Goal: Task Accomplishment & Management: Manage account settings

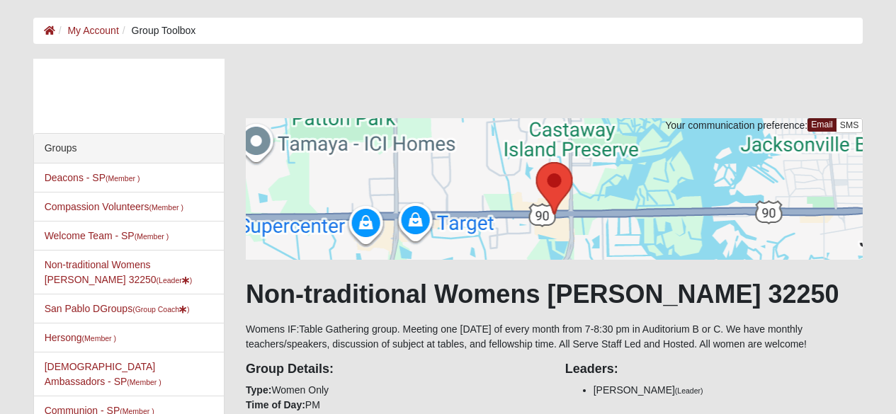
scroll to position [566, 0]
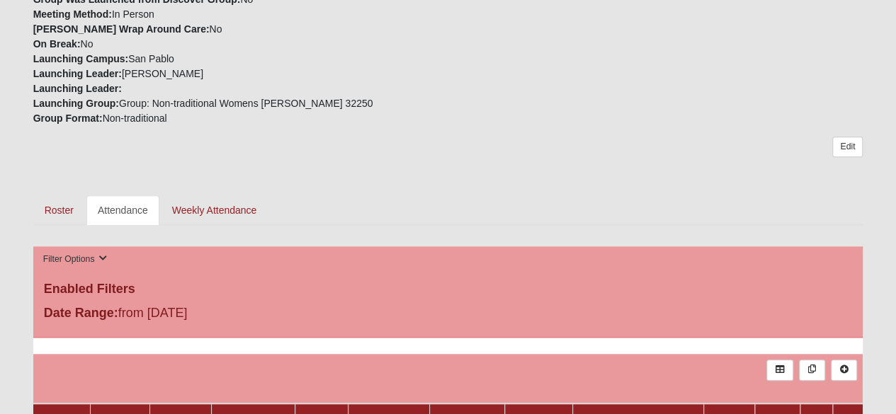
scroll to position [476, 0]
click at [198, 212] on link "Weekly Attendance" at bounding box center [215, 211] width 108 height 30
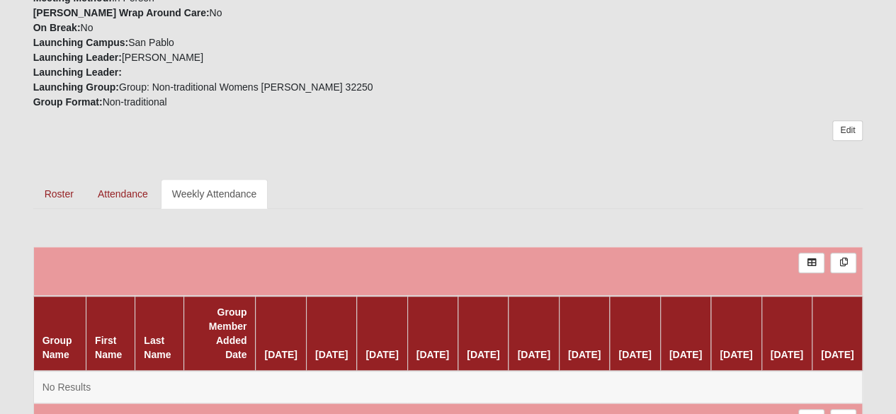
scroll to position [492, 0]
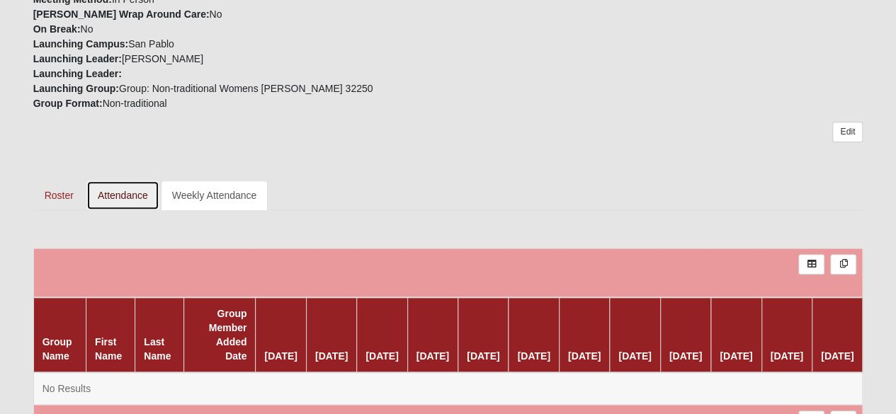
click at [120, 190] on link "Attendance" at bounding box center [122, 196] width 73 height 30
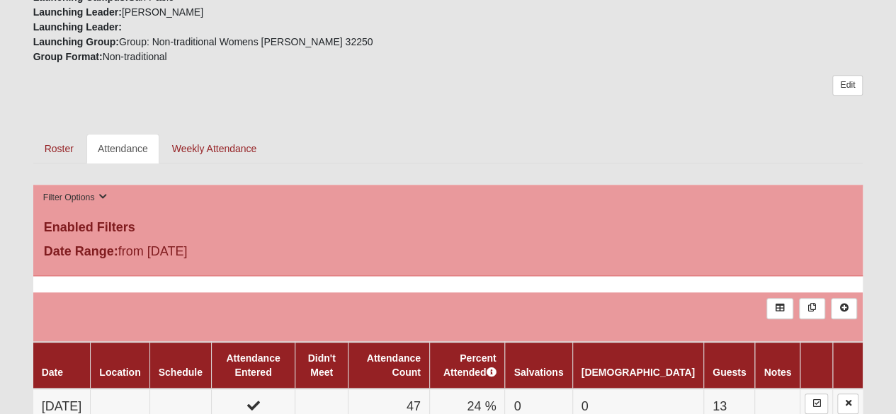
scroll to position [552, 0]
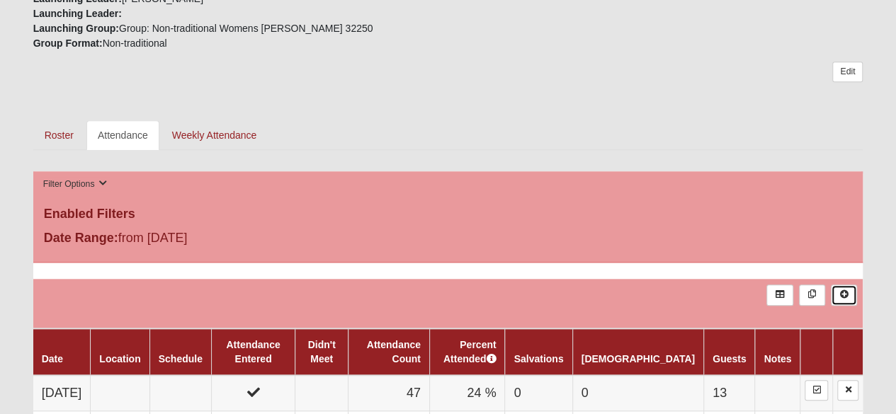
click at [846, 292] on icon at bounding box center [844, 294] width 11 height 9
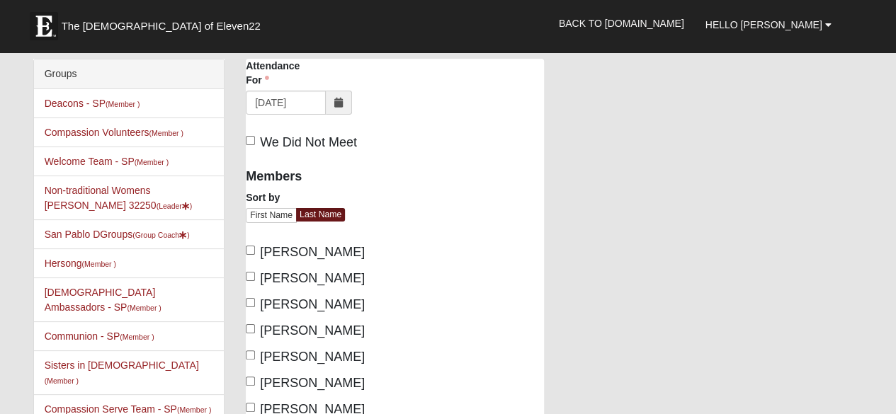
click at [337, 100] on icon at bounding box center [338, 103] width 9 height 10
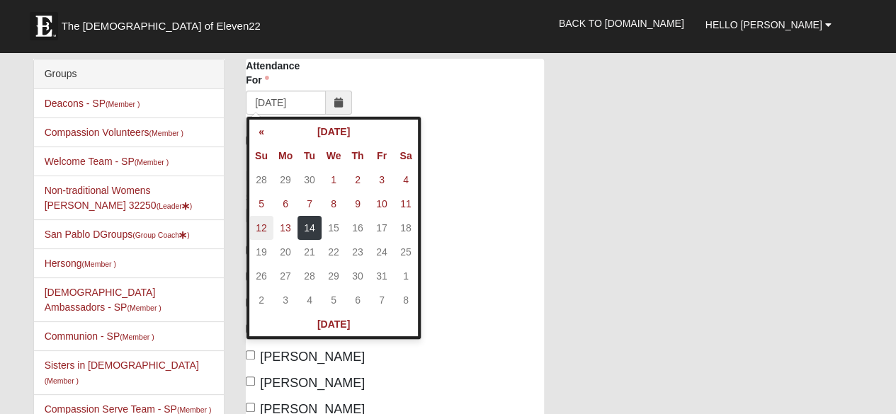
click at [264, 218] on td "12" at bounding box center [261, 228] width 24 height 24
type input "[DATE]"
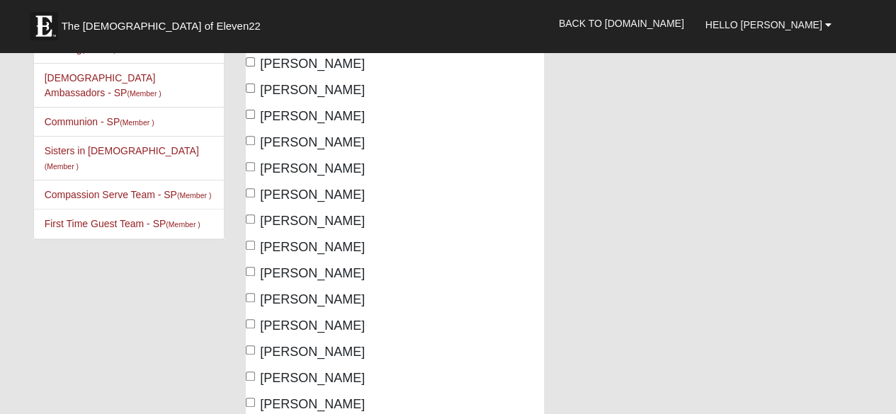
scroll to position [215, 0]
click at [292, 191] on span "[PERSON_NAME]" at bounding box center [312, 194] width 105 height 14
click at [255, 191] on input "Arnel, Mary Anne" at bounding box center [250, 192] width 9 height 9
checkbox input "true"
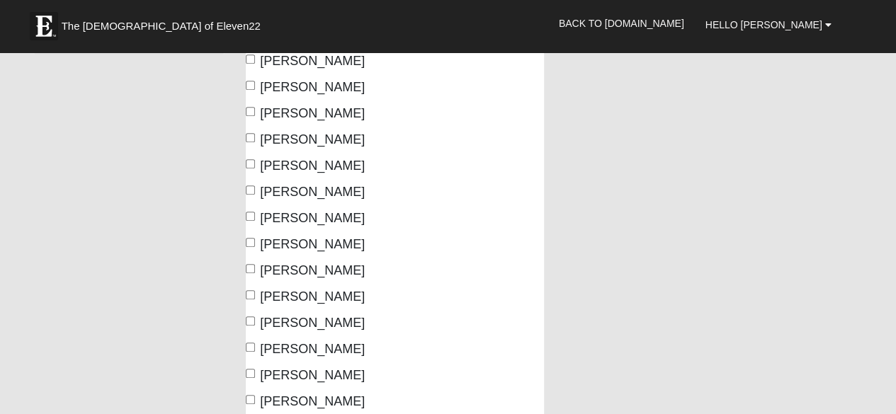
scroll to position [402, 0]
click at [279, 193] on span "Berry, Sheila" at bounding box center [312, 191] width 105 height 14
click at [255, 193] on input "Berry, Sheila" at bounding box center [250, 189] width 9 height 9
checkbox input "true"
click at [278, 220] on span "[PERSON_NAME]" at bounding box center [312, 217] width 105 height 14
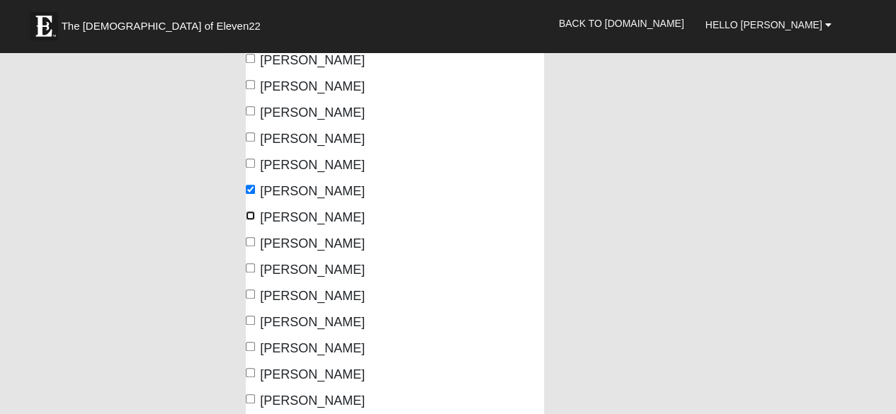
click at [255, 220] on input "[PERSON_NAME]" at bounding box center [250, 215] width 9 height 9
checkbox input "true"
click at [270, 239] on span "[PERSON_NAME]" at bounding box center [312, 244] width 105 height 14
click at [255, 239] on input "[PERSON_NAME]" at bounding box center [250, 241] width 9 height 9
checkbox input "true"
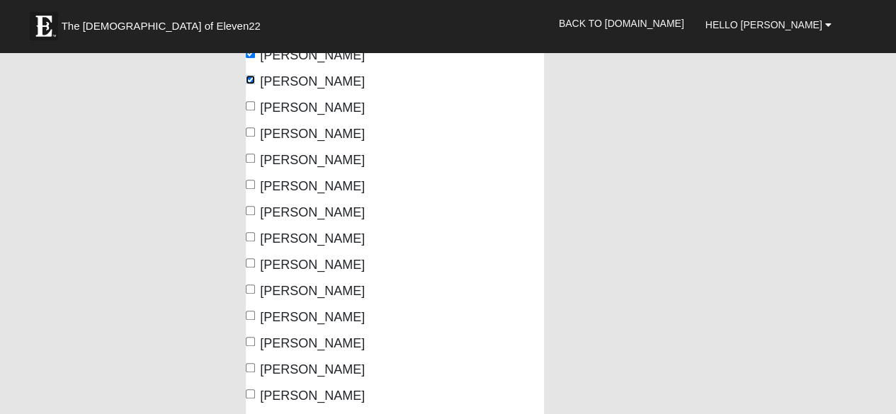
scroll to position [563, 0]
drag, startPoint x: 270, startPoint y: 239, endPoint x: 163, endPoint y: 218, distance: 109.2
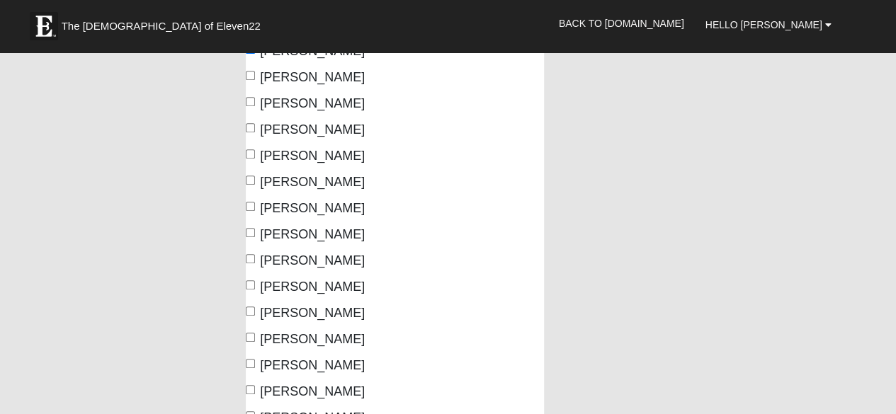
scroll to position [595, 0]
click at [299, 232] on span "Cake, Melissa" at bounding box center [312, 234] width 105 height 14
click at [255, 232] on input "Cake, Melissa" at bounding box center [250, 231] width 9 height 9
checkbox input "true"
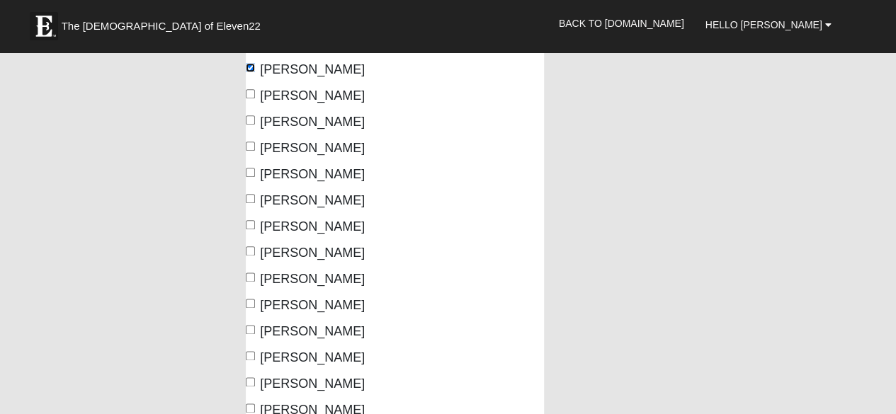
scroll to position [762, 0]
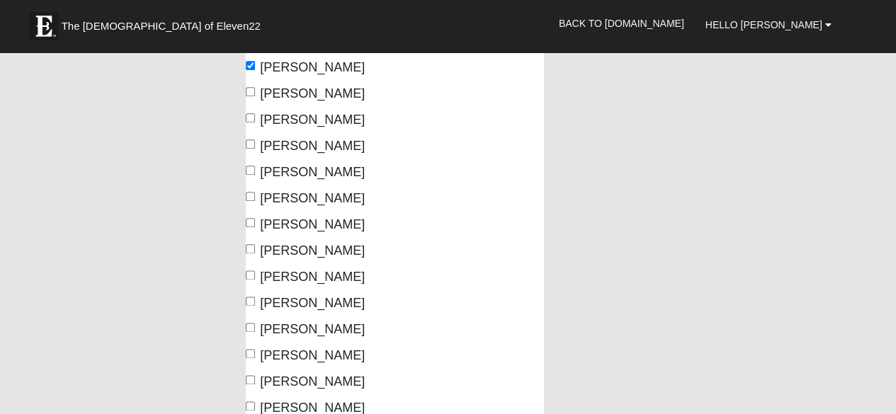
click at [292, 252] on span "Cherena, Sarah" at bounding box center [312, 251] width 105 height 14
click at [255, 252] on input "Cherena, Sarah" at bounding box center [250, 248] width 9 height 9
checkbox input "true"
click at [288, 310] on span "[PERSON_NAME]" at bounding box center [312, 303] width 105 height 14
click at [255, 306] on input "[PERSON_NAME]" at bounding box center [250, 301] width 9 height 9
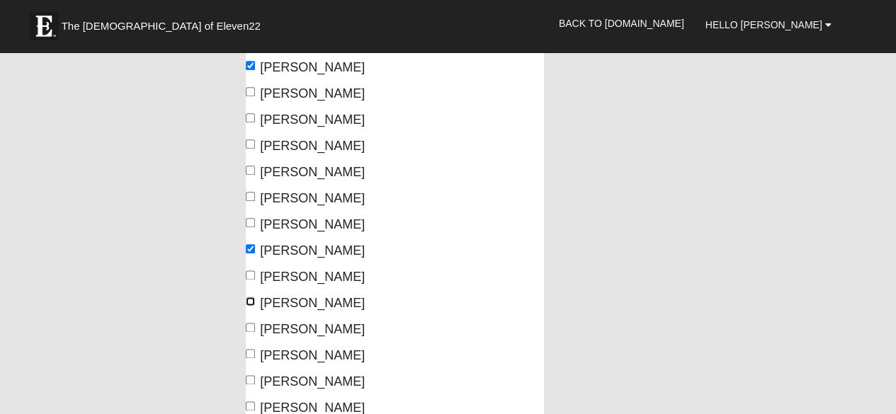
checkbox input "true"
click at [290, 329] on span "[PERSON_NAME]" at bounding box center [312, 329] width 105 height 14
click at [255, 329] on input "[PERSON_NAME]" at bounding box center [250, 327] width 9 height 9
checkbox input "true"
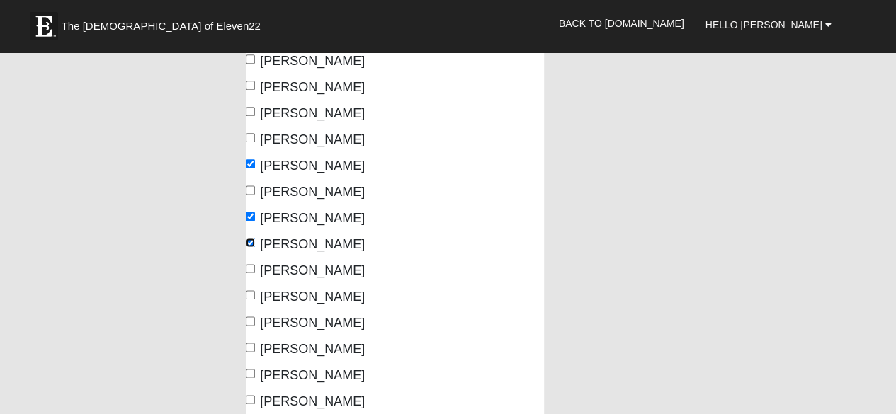
scroll to position [847, 0]
click at [274, 291] on span "[PERSON_NAME]" at bounding box center [312, 296] width 105 height 14
click at [255, 291] on input "[PERSON_NAME]" at bounding box center [250, 294] width 9 height 9
checkbox input "true"
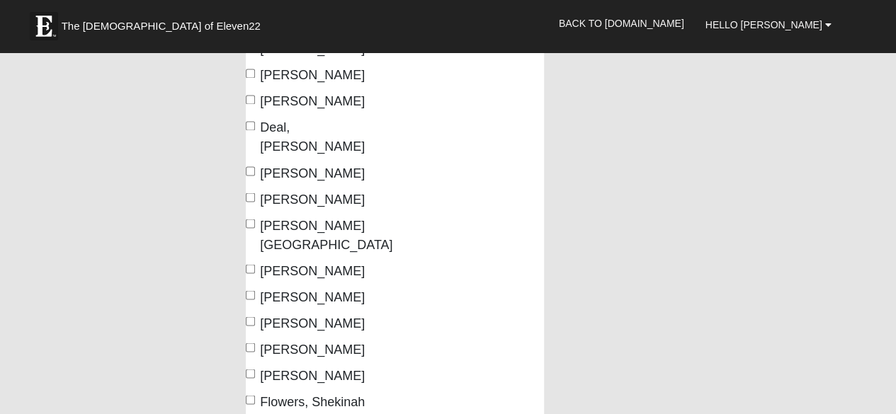
scroll to position [1173, 0]
click at [289, 219] on span "[PERSON_NAME][GEOGRAPHIC_DATA]" at bounding box center [326, 235] width 132 height 33
click at [255, 220] on input "[PERSON_NAME][GEOGRAPHIC_DATA]" at bounding box center [250, 224] width 9 height 9
checkbox input "true"
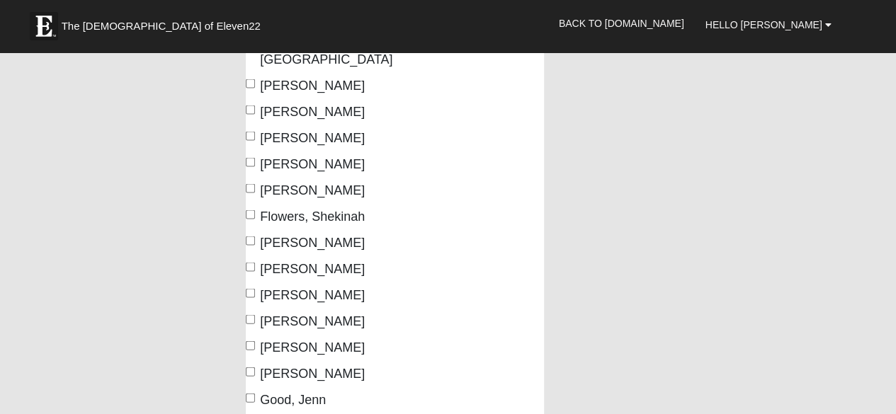
scroll to position [1359, 0]
click at [285, 235] on span "[PERSON_NAME]" at bounding box center [312, 242] width 105 height 14
click at [255, 236] on input "Foran, Heather" at bounding box center [250, 240] width 9 height 9
checkbox input "true"
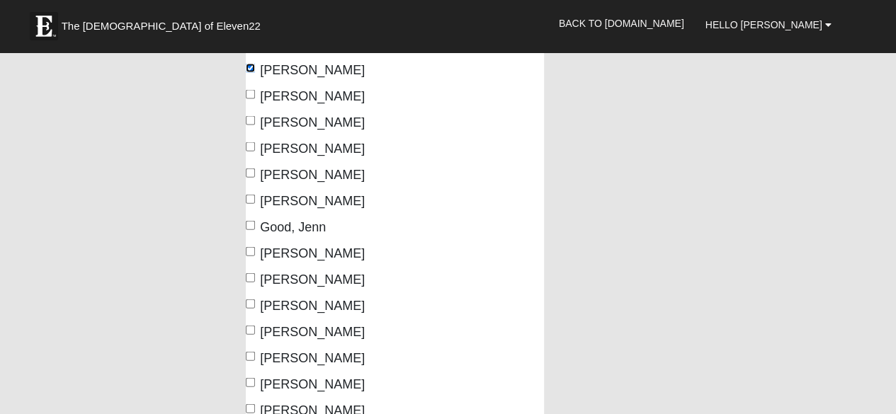
scroll to position [1545, 0]
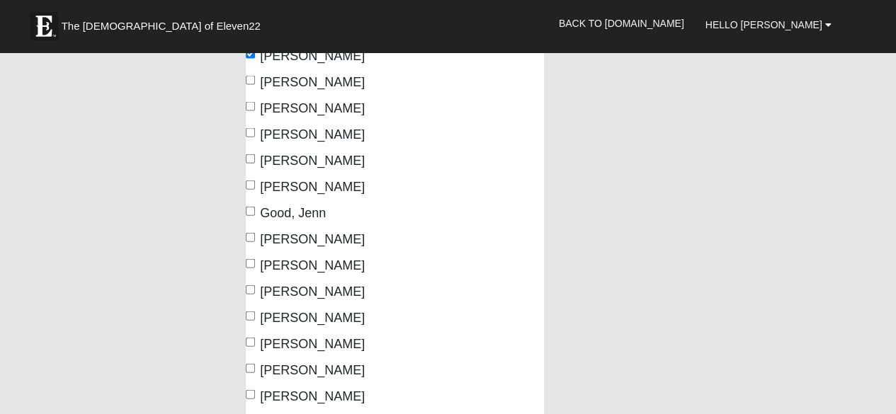
click at [281, 232] on span "Graham, Megan" at bounding box center [312, 239] width 105 height 14
click at [255, 233] on input "Graham, Megan" at bounding box center [250, 237] width 9 height 9
checkbox input "true"
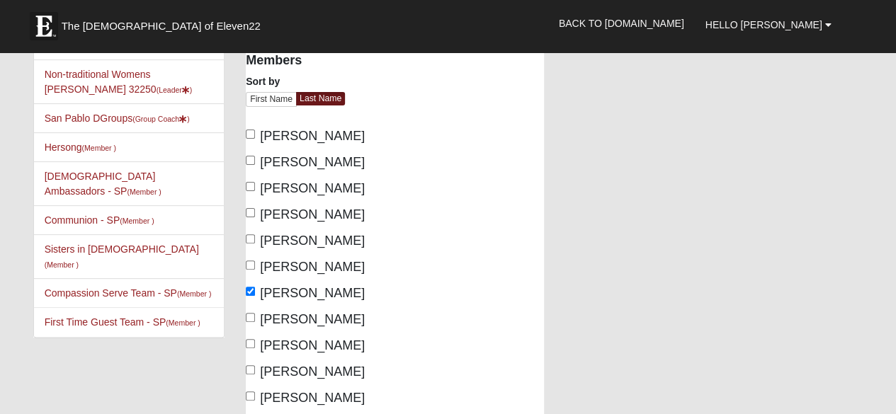
scroll to position [0, 0]
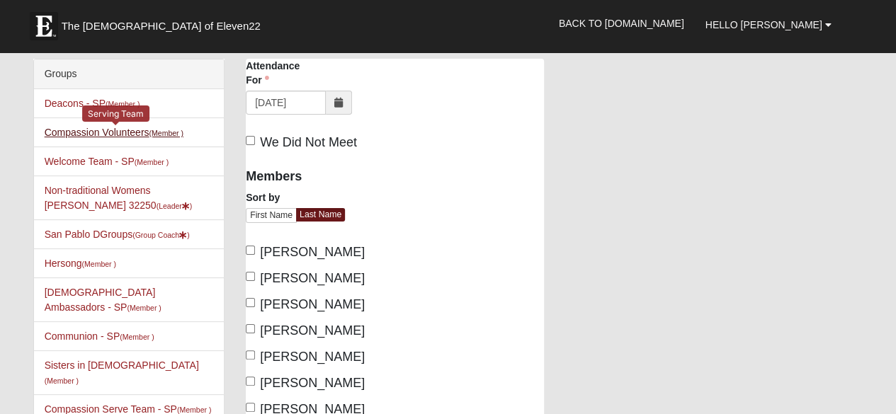
scroll to position [26, 0]
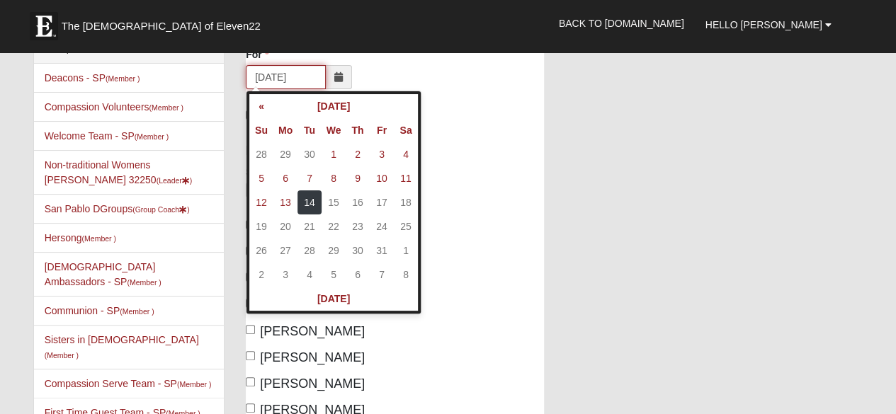
click at [280, 76] on input "[DATE]" at bounding box center [286, 77] width 80 height 24
click at [259, 201] on td "12" at bounding box center [261, 203] width 24 height 24
type input "[DATE]"
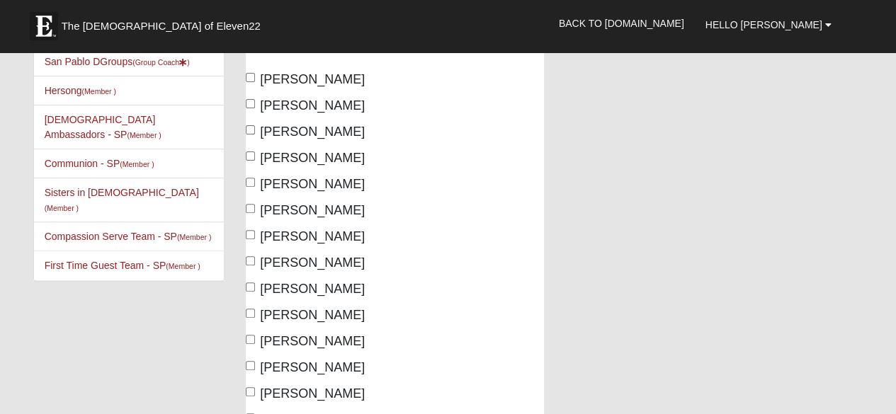
scroll to position [174, 0]
click at [329, 235] on span "[PERSON_NAME]" at bounding box center [312, 236] width 105 height 14
click at [255, 235] on input "Arnel, Mary Anne" at bounding box center [250, 234] width 9 height 9
checkbox input "true"
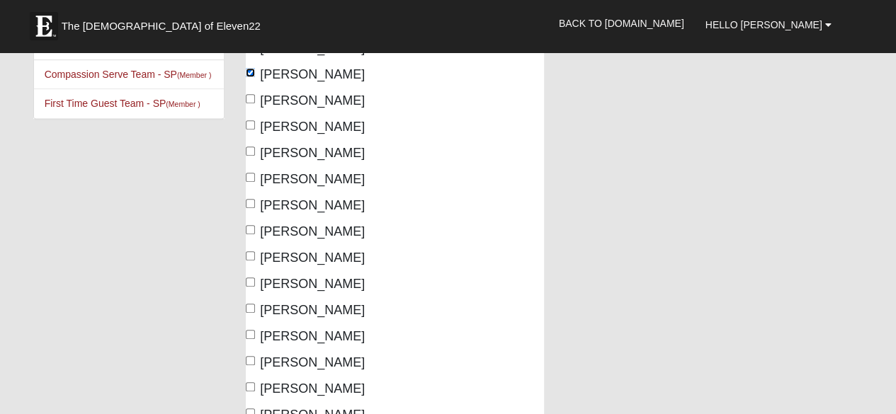
scroll to position [337, 0]
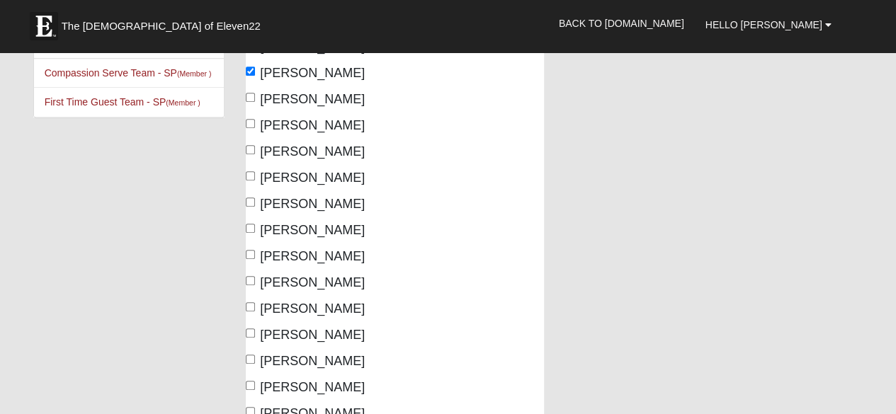
click at [310, 254] on span "Berry, Sheila" at bounding box center [312, 256] width 105 height 14
click at [255, 254] on input "Berry, Sheila" at bounding box center [250, 254] width 9 height 9
checkbox input "true"
click at [303, 285] on span "Blankenship, Karen" at bounding box center [312, 283] width 105 height 14
click at [255, 285] on input "[PERSON_NAME]" at bounding box center [250, 280] width 9 height 9
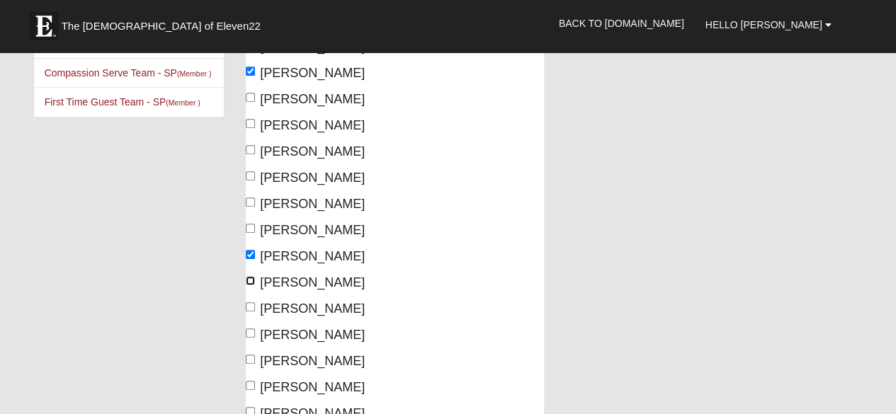
checkbox input "true"
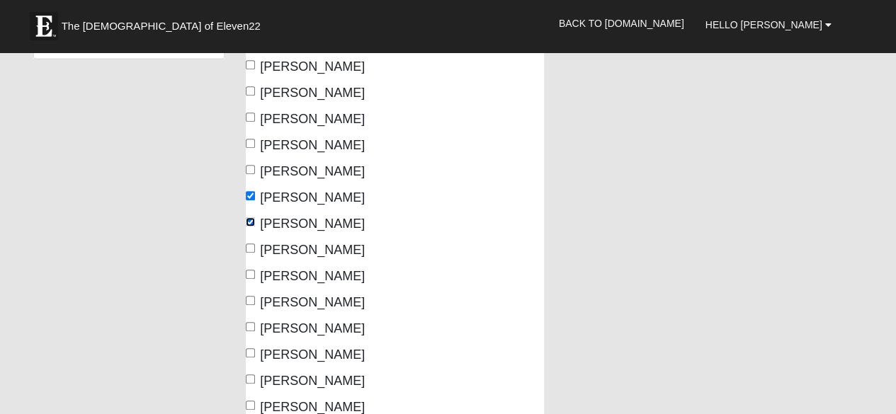
scroll to position [395, 0]
click at [279, 251] on span "[PERSON_NAME]" at bounding box center [312, 251] width 105 height 14
click at [255, 251] on input "[PERSON_NAME]" at bounding box center [250, 248] width 9 height 9
checkbox input "true"
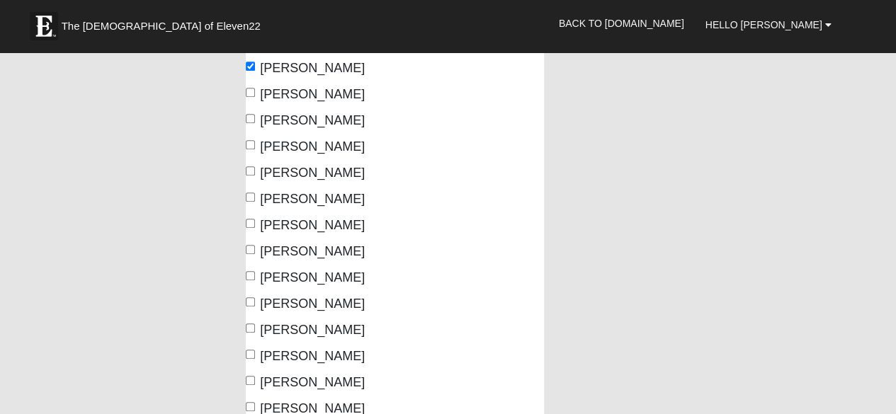
click at [289, 252] on span "[PERSON_NAME]" at bounding box center [312, 251] width 105 height 14
click at [255, 252] on input "[PERSON_NAME]" at bounding box center [250, 249] width 9 height 9
checkbox input "true"
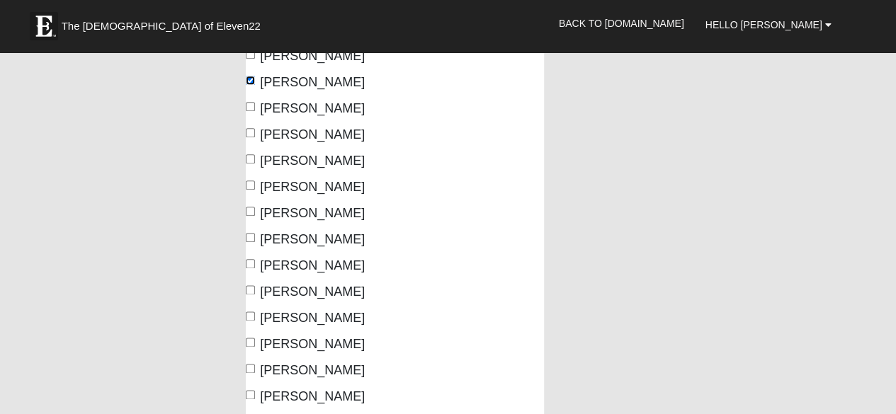
scroll to position [747, 0]
click at [290, 269] on span "Cherena, Sarah" at bounding box center [312, 265] width 105 height 14
click at [255, 268] on input "Cherena, Sarah" at bounding box center [250, 263] width 9 height 9
checkbox input "true"
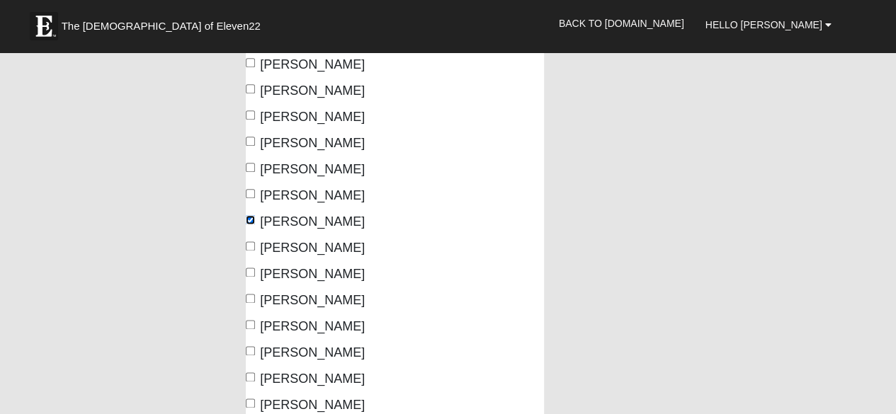
scroll to position [791, 0]
click at [290, 269] on span "Clark, Katie" at bounding box center [312, 273] width 105 height 14
click at [255, 269] on input "Clark, Katie" at bounding box center [250, 271] width 9 height 9
checkbox input "true"
click at [296, 300] on span "Cleveland, Donna" at bounding box center [312, 300] width 105 height 14
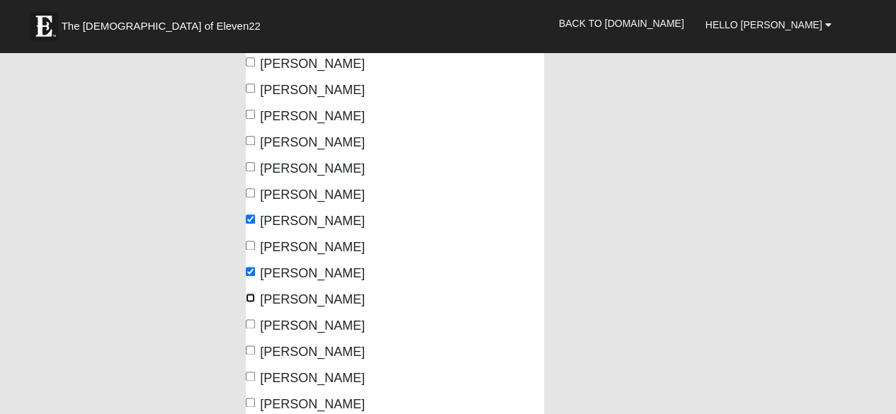
click at [255, 300] on input "Cleveland, Donna" at bounding box center [250, 297] width 9 height 9
checkbox input "true"
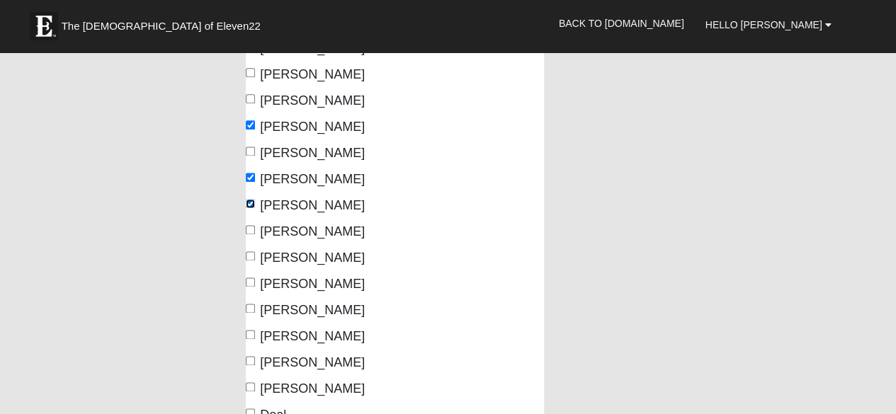
scroll to position [886, 0]
click at [275, 254] on span "Cole, Angela" at bounding box center [312, 257] width 105 height 14
click at [255, 254] on input "Cole, Angela" at bounding box center [250, 255] width 9 height 9
checkbox input "true"
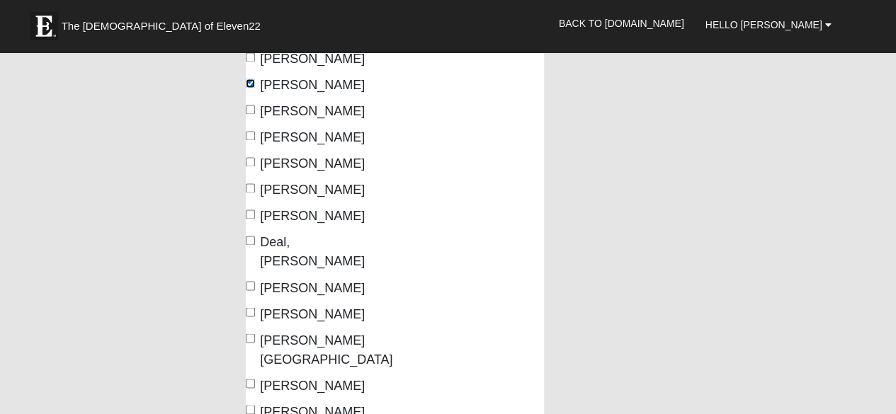
scroll to position [1079, 0]
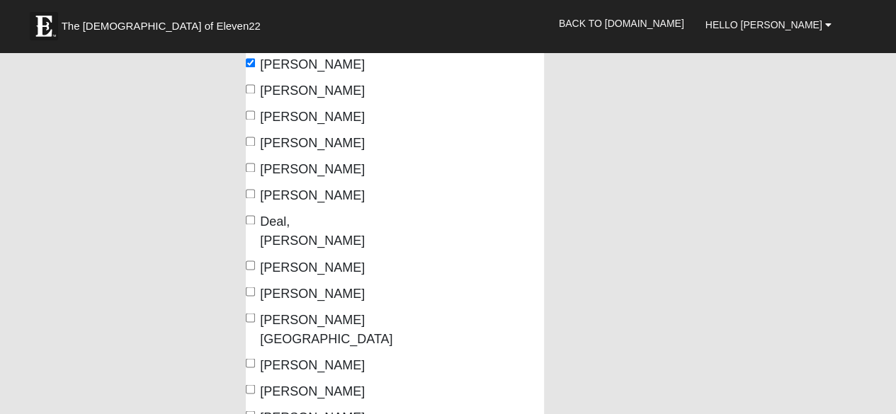
click at [278, 312] on span "[PERSON_NAME][GEOGRAPHIC_DATA]" at bounding box center [326, 328] width 132 height 33
click at [255, 313] on input "[PERSON_NAME][GEOGRAPHIC_DATA]" at bounding box center [250, 317] width 9 height 9
checkbox input "true"
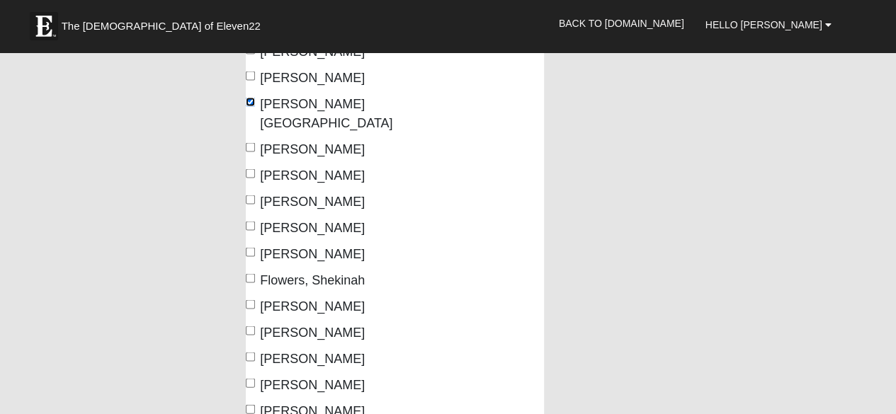
scroll to position [1296, 0]
click at [275, 298] on span "[PERSON_NAME]" at bounding box center [312, 305] width 105 height 14
click at [255, 299] on input "[PERSON_NAME]" at bounding box center [250, 303] width 9 height 9
checkbox input "true"
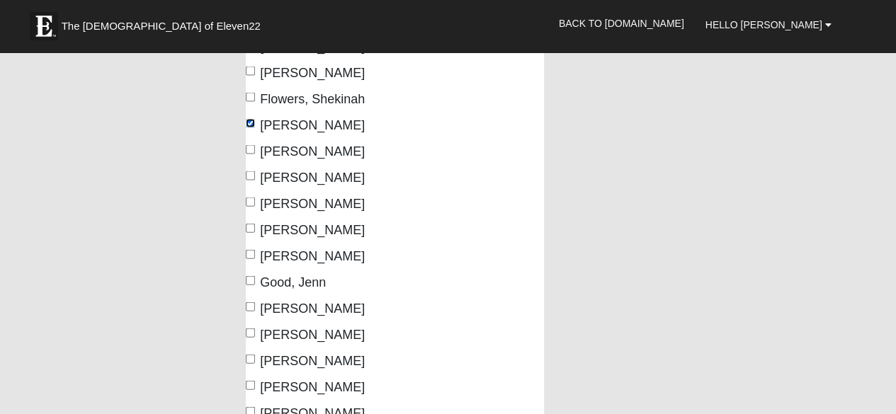
scroll to position [1484, 0]
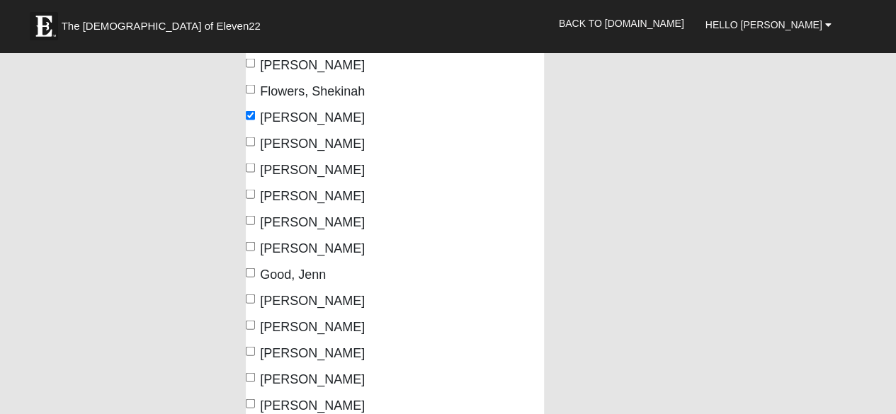
click at [275, 294] on span "[PERSON_NAME]" at bounding box center [312, 301] width 105 height 14
click at [255, 295] on input "[PERSON_NAME]" at bounding box center [250, 299] width 9 height 9
checkbox input "true"
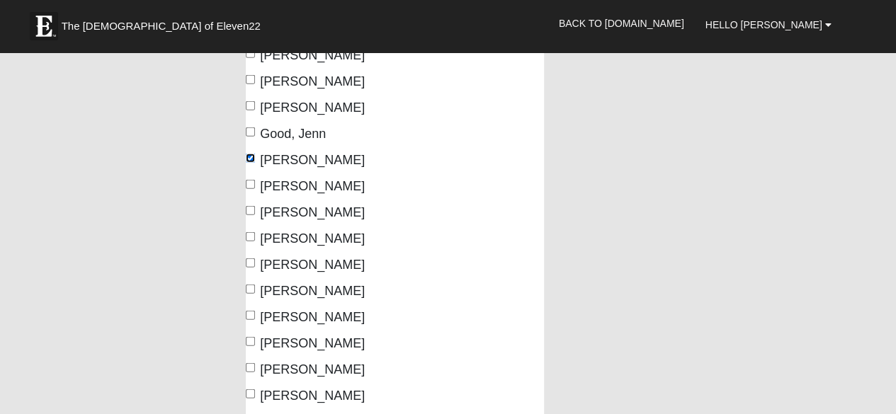
scroll to position [1630, 0]
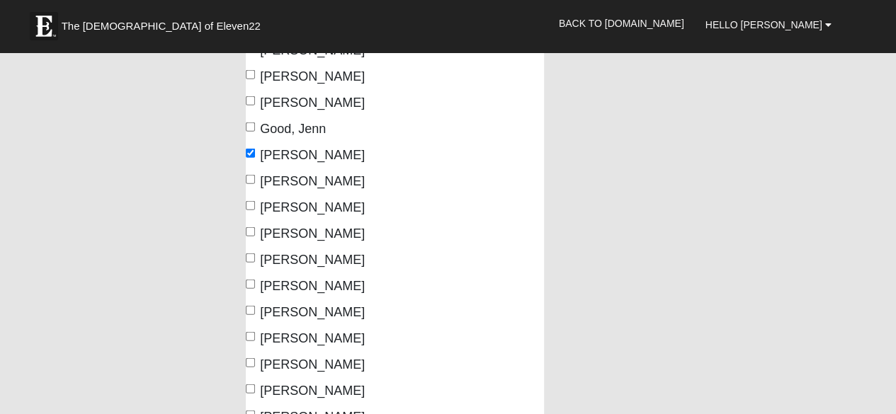
click at [279, 332] on span "[PERSON_NAME]" at bounding box center [312, 339] width 105 height 14
click at [255, 332] on input "[PERSON_NAME]" at bounding box center [250, 336] width 9 height 9
checkbox input "true"
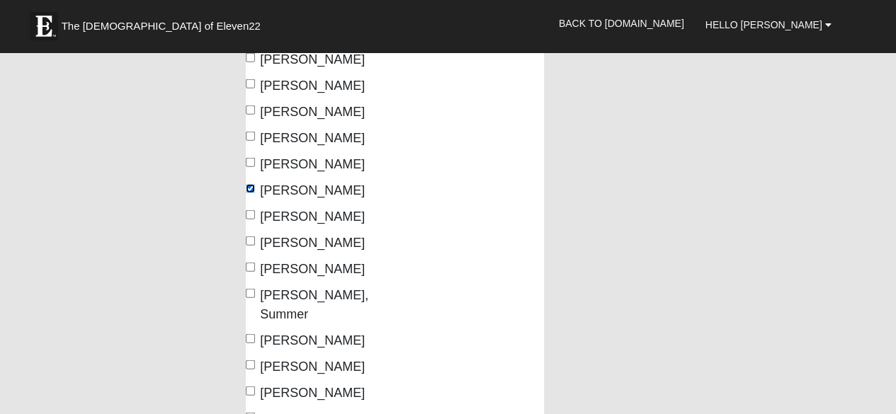
scroll to position [1778, 0]
click at [279, 359] on span "[PERSON_NAME]" at bounding box center [312, 366] width 105 height 14
click at [255, 360] on input "[PERSON_NAME]" at bounding box center [250, 364] width 9 height 9
checkbox input "true"
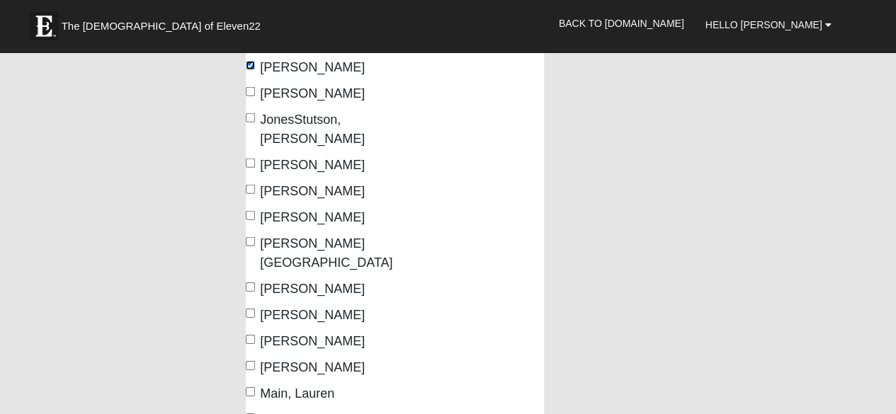
scroll to position [2077, 0]
drag, startPoint x: 279, startPoint y: 305, endPoint x: 276, endPoint y: 271, distance: 33.5
click at [276, 361] on span "Lynch, Nancy" at bounding box center [312, 368] width 105 height 14
click at [255, 362] on input "Lynch, Nancy" at bounding box center [250, 366] width 9 height 9
checkbox input "true"
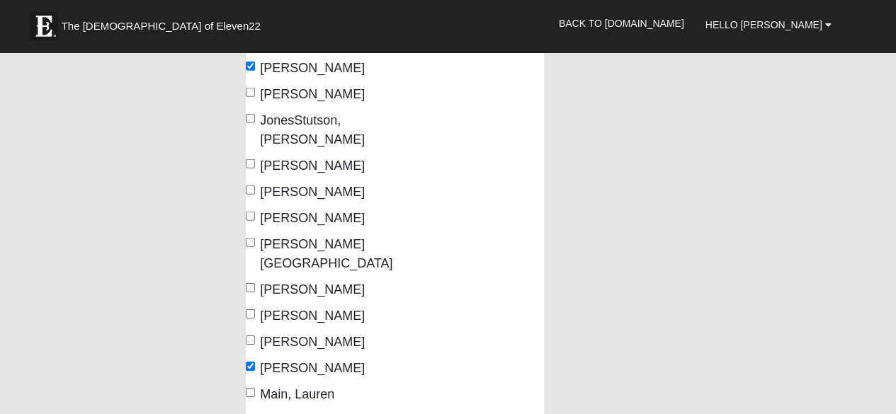
click at [276, 414] on span "Mancini, Lisa" at bounding box center [312, 421] width 105 height 14
click at [255, 414] on input "Mancini, Lisa" at bounding box center [250, 418] width 9 height 9
checkbox input "true"
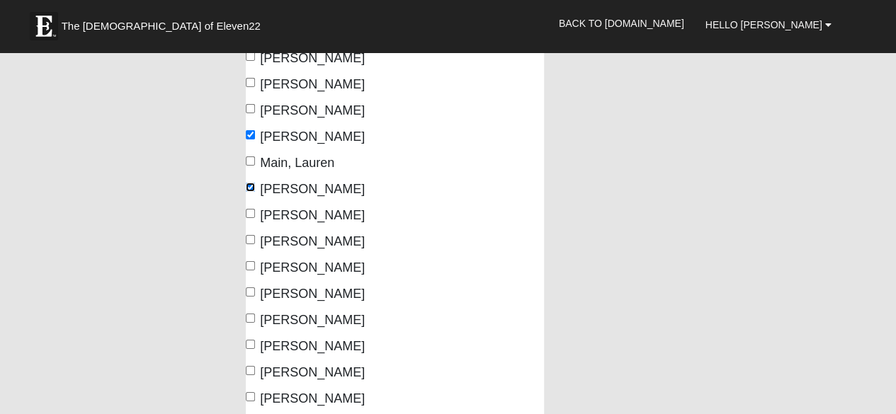
scroll to position [2316, 0]
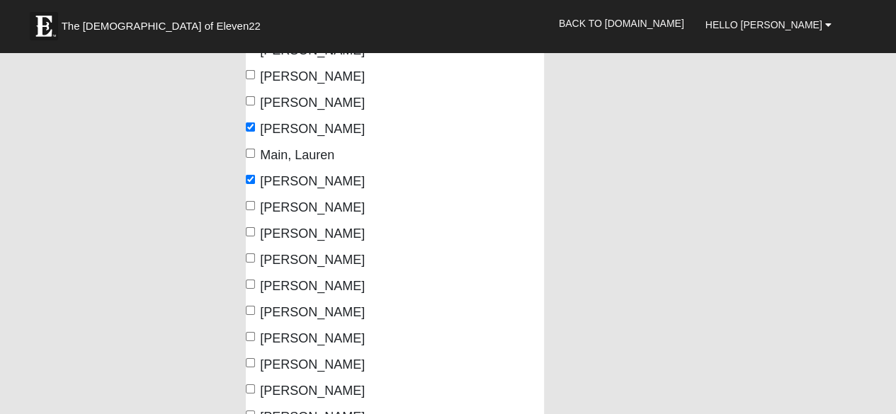
click at [289, 305] on span "Massey, Jennifer" at bounding box center [312, 312] width 105 height 14
click at [255, 306] on input "Massey, Jennifer" at bounding box center [250, 310] width 9 height 9
checkbox input "true"
click at [285, 253] on span "Mason, Nancy" at bounding box center [312, 260] width 105 height 14
click at [255, 254] on input "Mason, Nancy" at bounding box center [250, 258] width 9 height 9
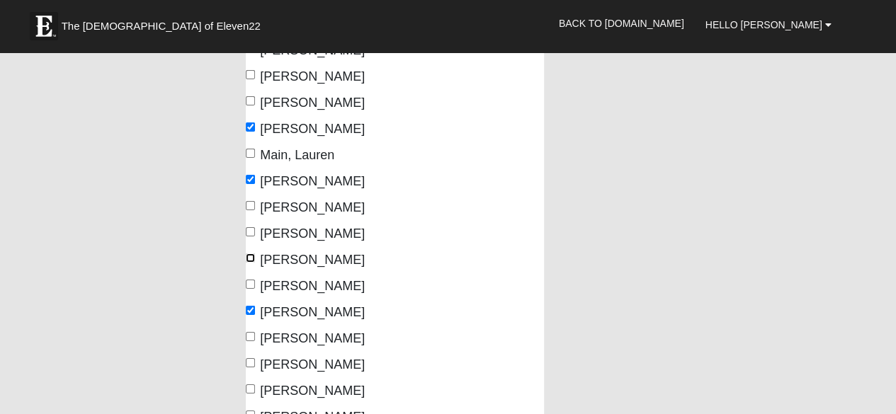
checkbox input "true"
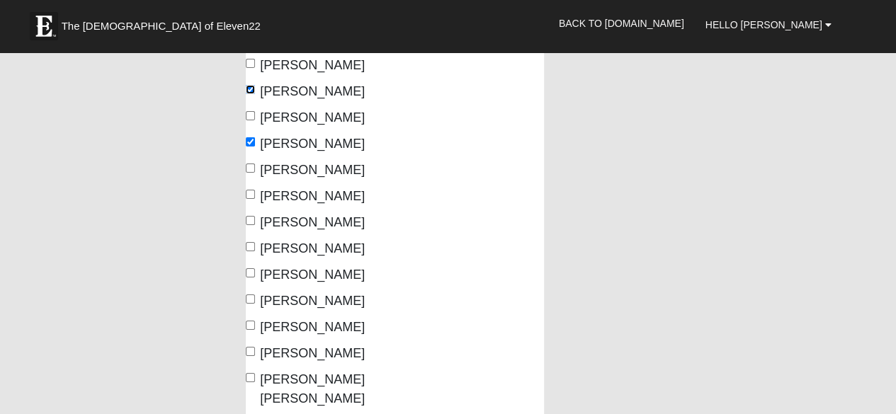
scroll to position [2484, 0]
click at [280, 321] on span "Montgomery, Sandi" at bounding box center [312, 328] width 105 height 14
click at [255, 322] on input "Montgomery, Sandi" at bounding box center [250, 326] width 9 height 9
checkbox input "true"
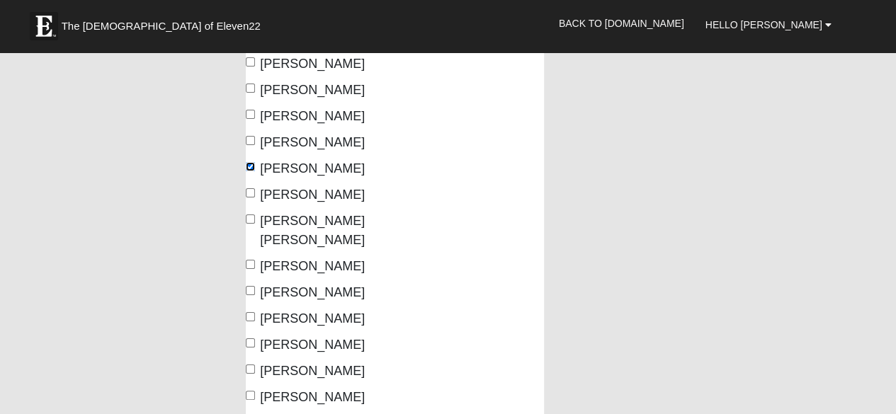
scroll to position [2646, 0]
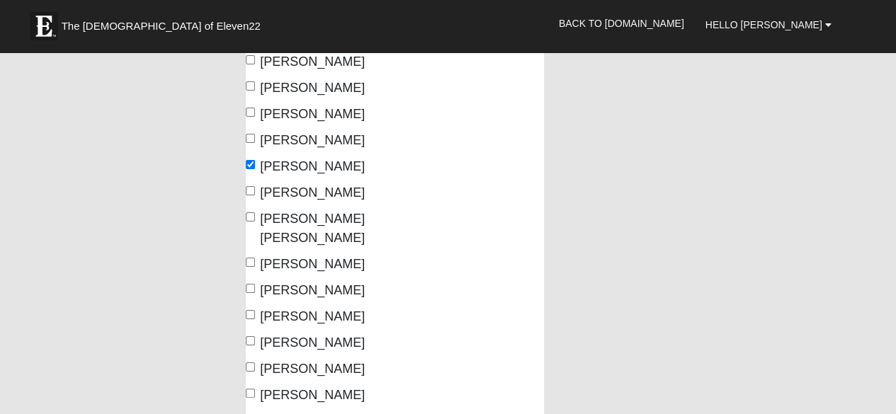
click at [292, 283] on span "Morgan, Randi" at bounding box center [312, 290] width 105 height 14
click at [255, 284] on input "Morgan, Randi" at bounding box center [250, 288] width 9 height 9
checkbox input "true"
click at [281, 388] on span "Nist, Deanna" at bounding box center [312, 395] width 105 height 14
click at [255, 389] on input "Nist, Deanna" at bounding box center [250, 393] width 9 height 9
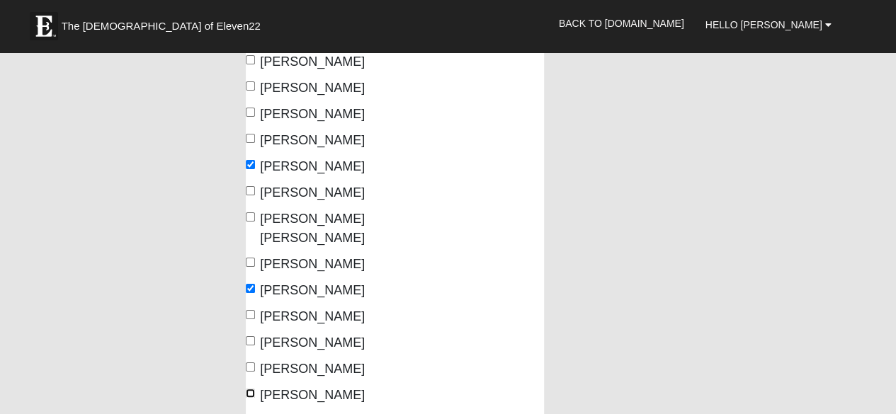
checkbox input "true"
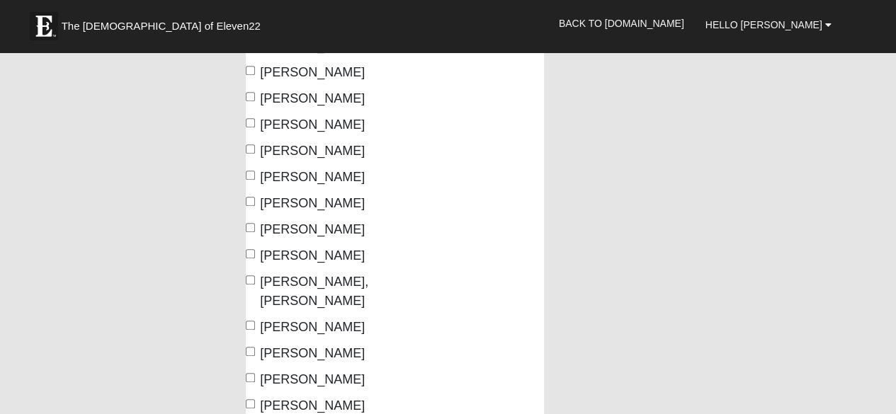
scroll to position [3230, 0]
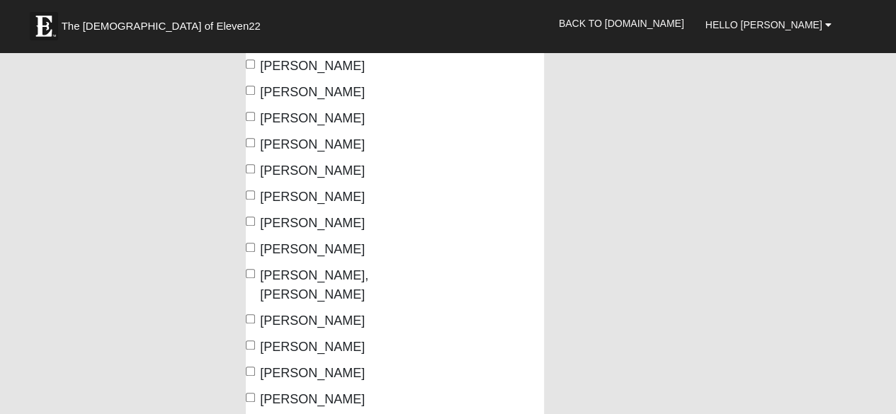
click at [288, 393] on span "Rud, Sandy" at bounding box center [312, 400] width 105 height 14
click at [255, 393] on input "Rud, Sandy" at bounding box center [250, 397] width 9 height 9
checkbox input "true"
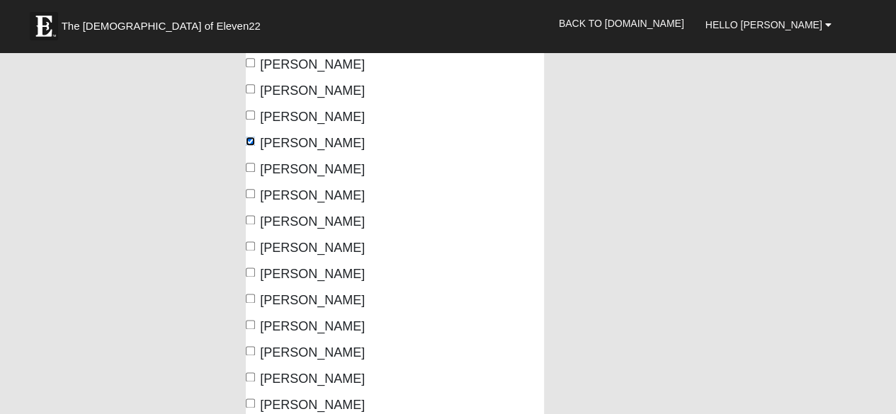
scroll to position [3488, 0]
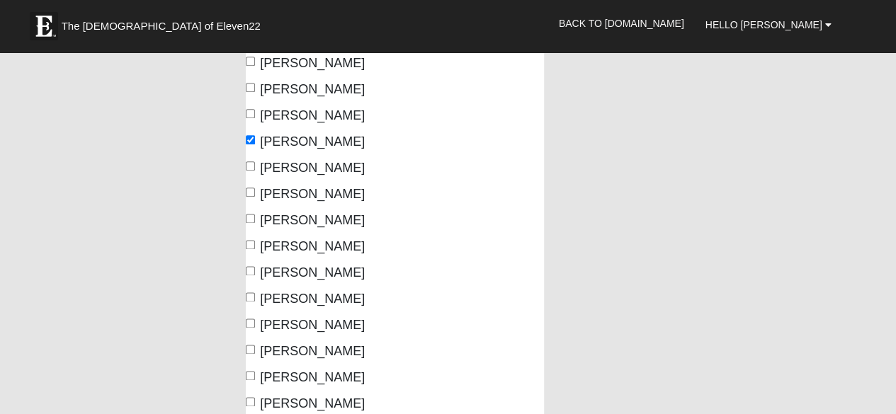
click at [286, 371] on span "Smith, Gloria" at bounding box center [312, 378] width 105 height 14
click at [255, 371] on input "Smith, Gloria" at bounding box center [250, 375] width 9 height 9
checkbox input "true"
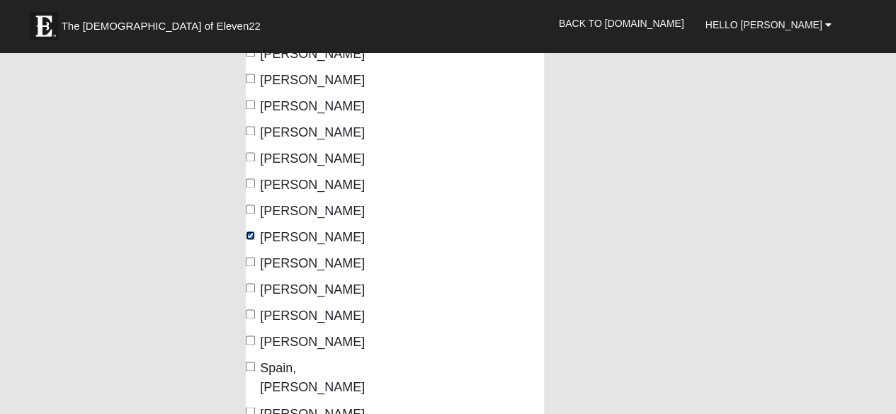
scroll to position [3629, 0]
click at [286, 359] on label "Spain, Amanda" at bounding box center [315, 378] width 138 height 38
click at [255, 361] on input "Spain, Amanda" at bounding box center [250, 365] width 9 height 9
checkbox input "true"
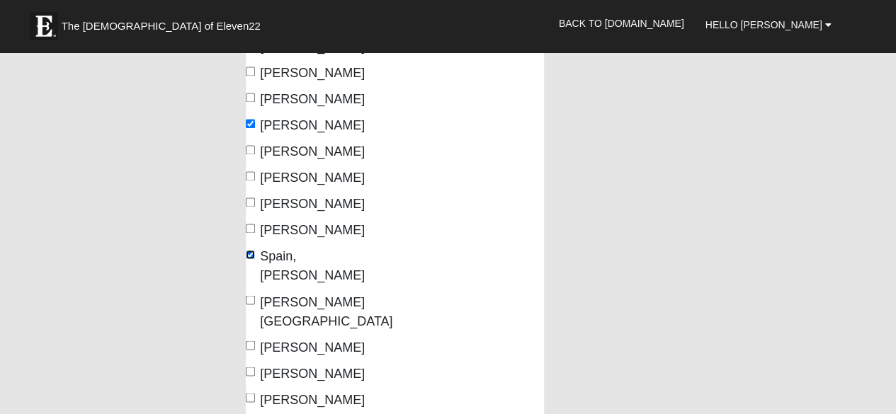
scroll to position [3741, 0]
click at [275, 392] on span "Steers, Cynthia" at bounding box center [312, 399] width 105 height 14
click at [255, 393] on input "Steers, Cynthia" at bounding box center [250, 397] width 9 height 9
checkbox input "true"
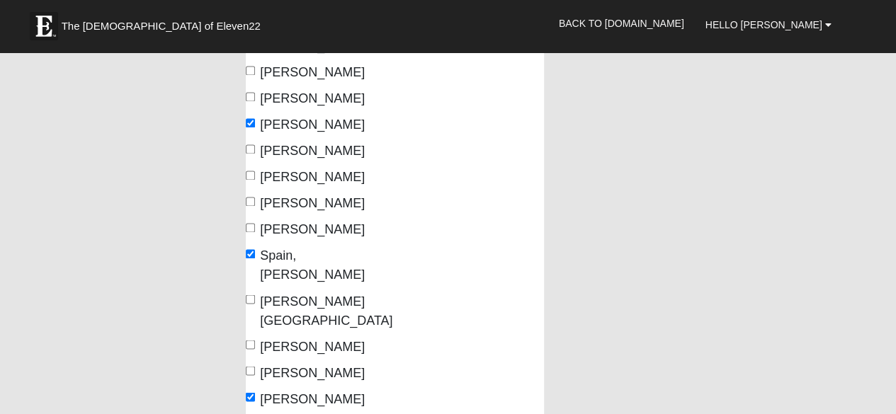
checkbox input "true"
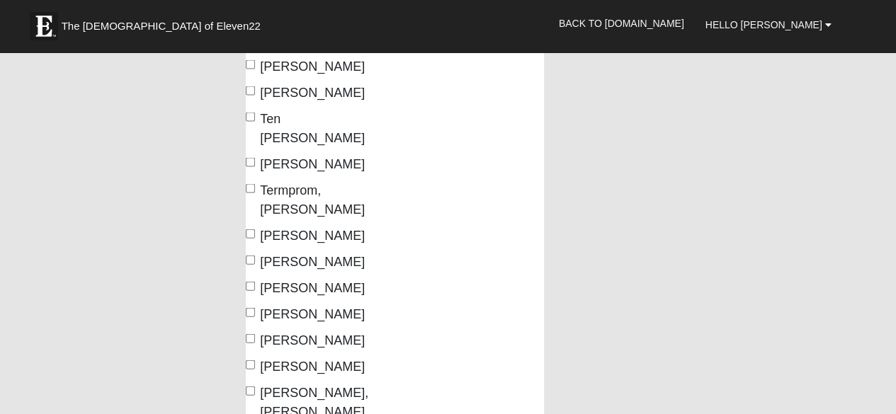
scroll to position [4154, 0]
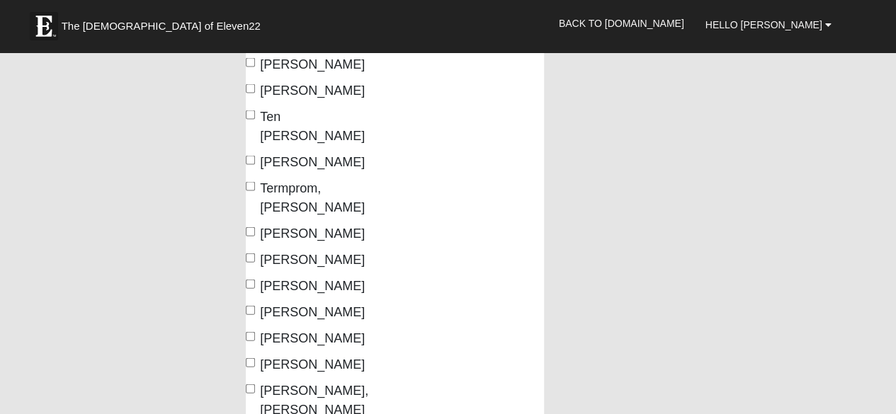
checkbox input "true"
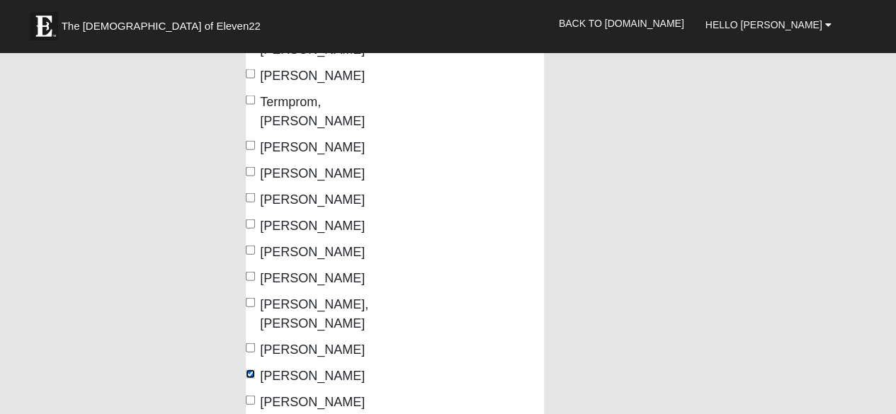
scroll to position [4242, 0]
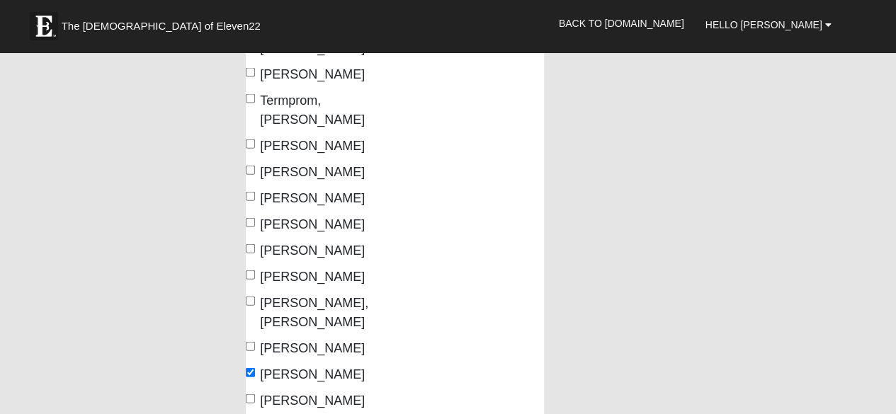
checkbox input "true"
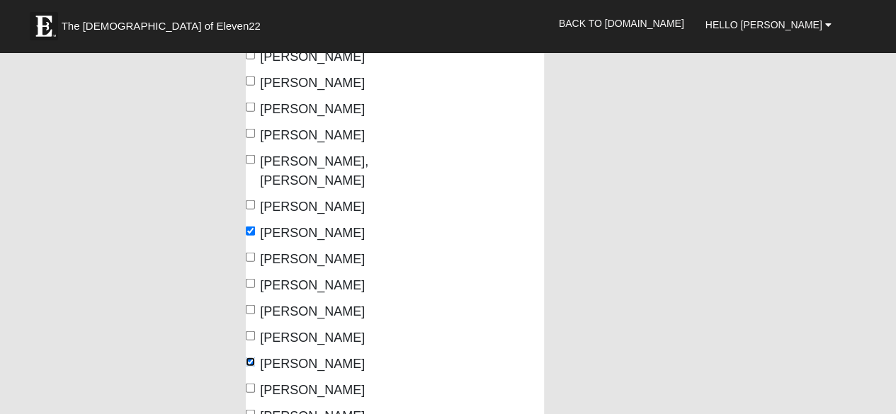
scroll to position [4387, 0]
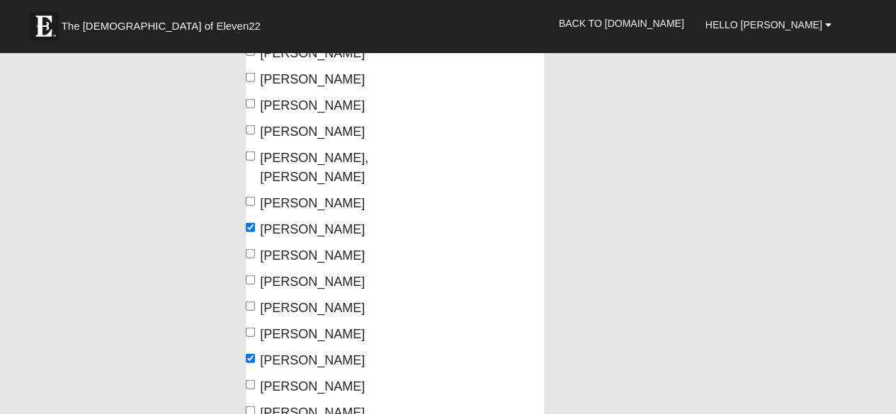
checkbox input "true"
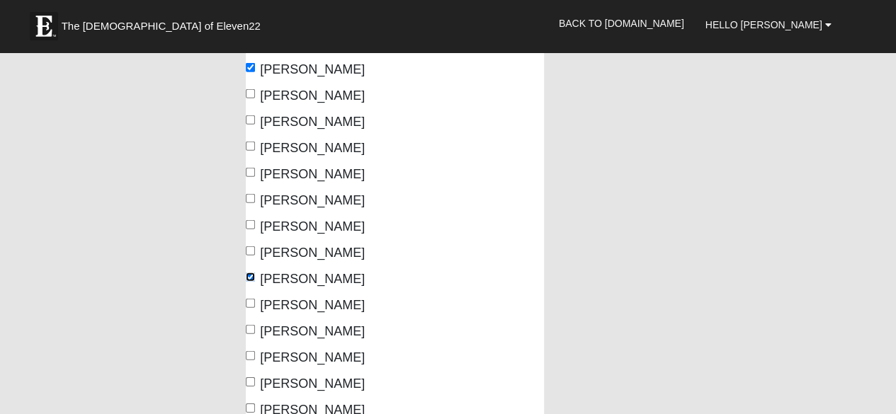
scroll to position [4679, 0]
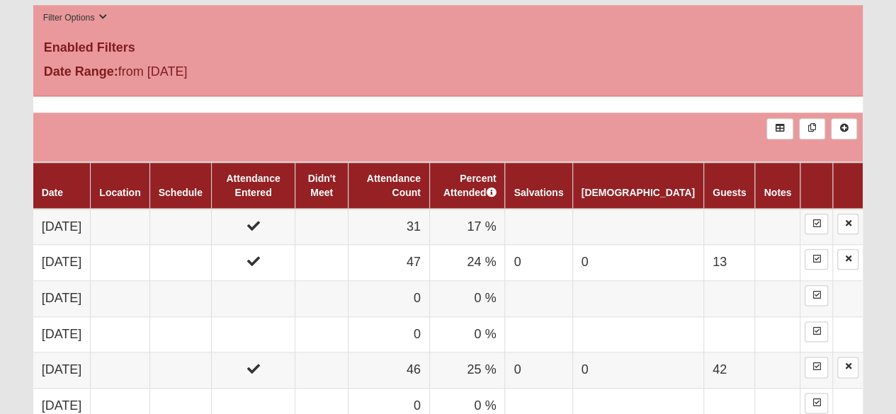
scroll to position [713, 0]
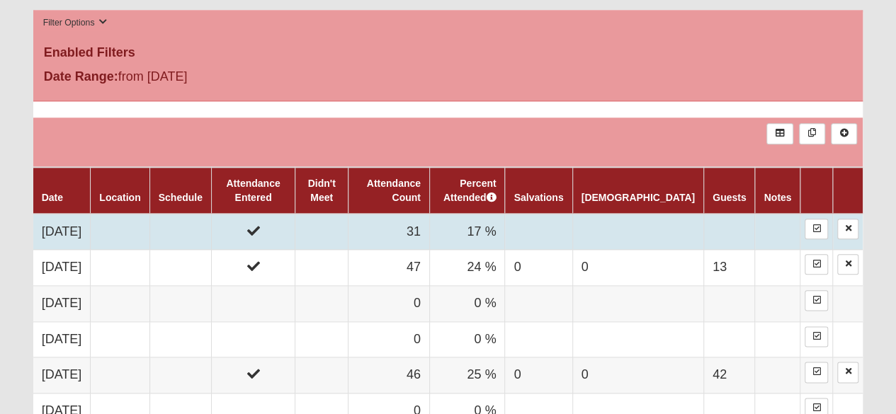
click at [399, 227] on td "31" at bounding box center [389, 232] width 81 height 36
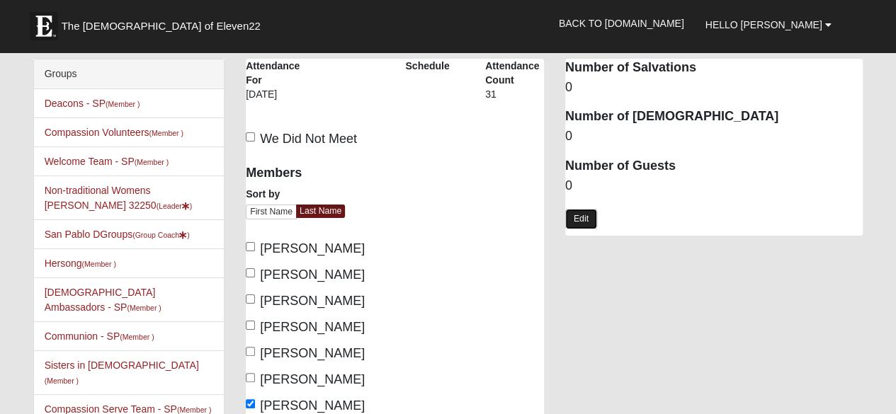
click at [585, 220] on link "Edit" at bounding box center [581, 219] width 32 height 21
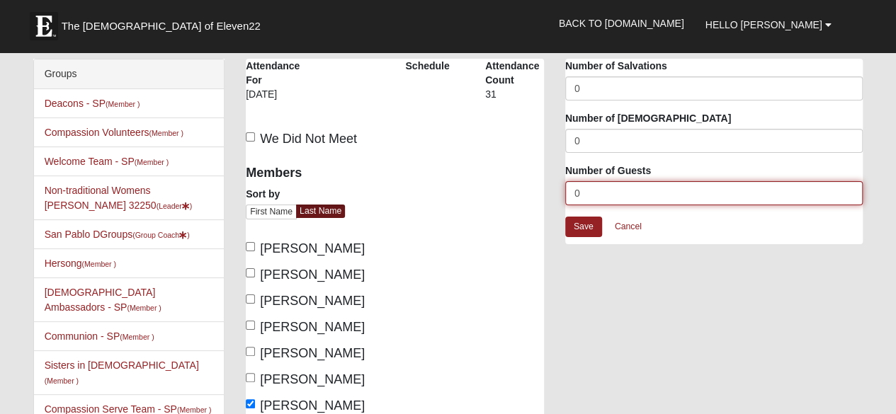
click at [619, 198] on input "0" at bounding box center [714, 193] width 298 height 24
type input "22"
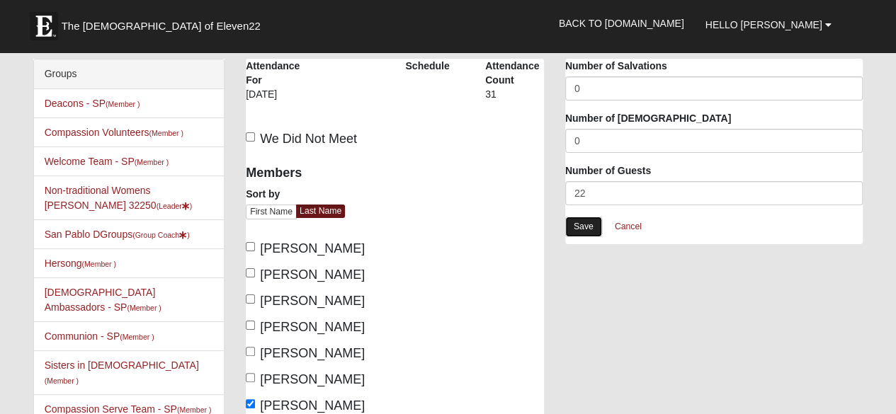
click at [588, 221] on link "Save" at bounding box center [583, 227] width 37 height 21
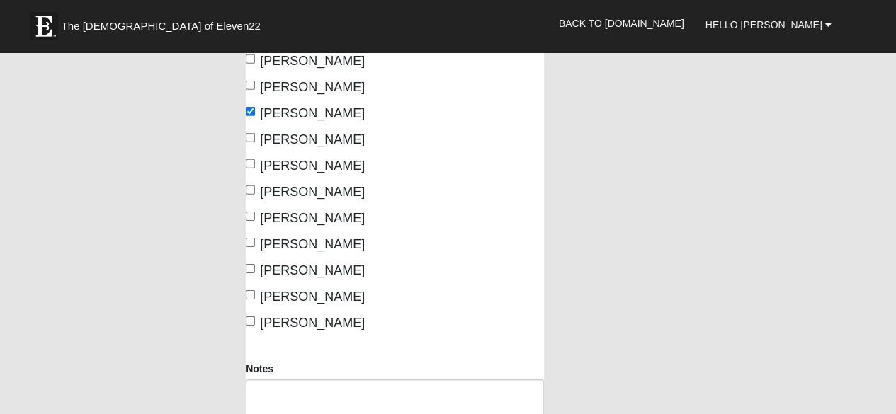
scroll to position [4840, 0]
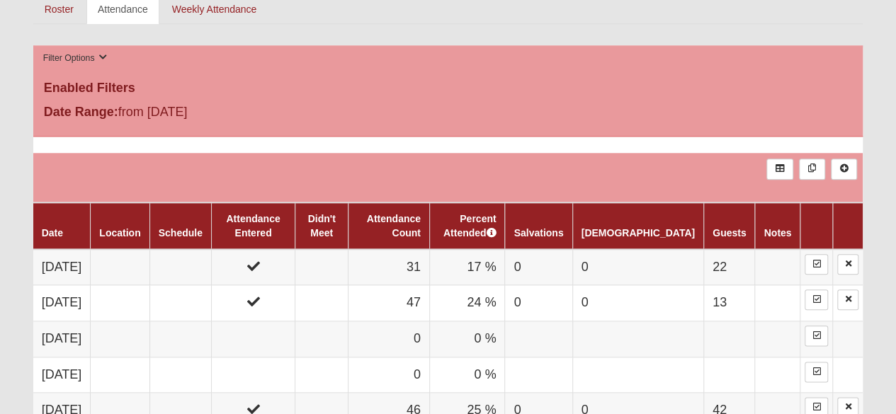
scroll to position [705, 0]
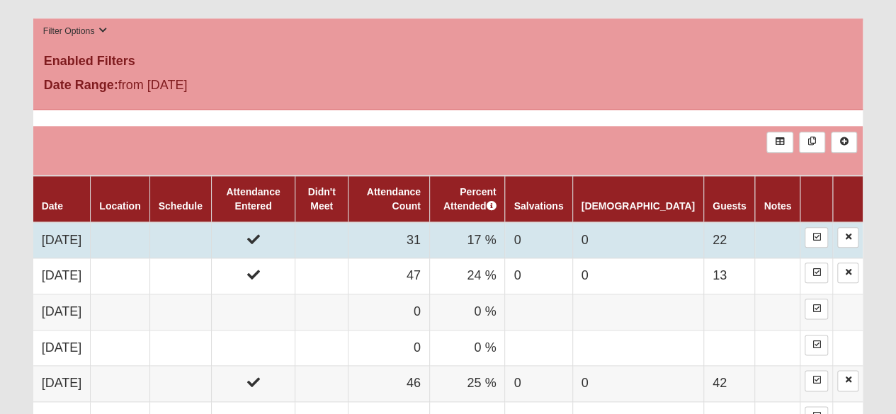
click at [742, 239] on td "22" at bounding box center [729, 240] width 51 height 36
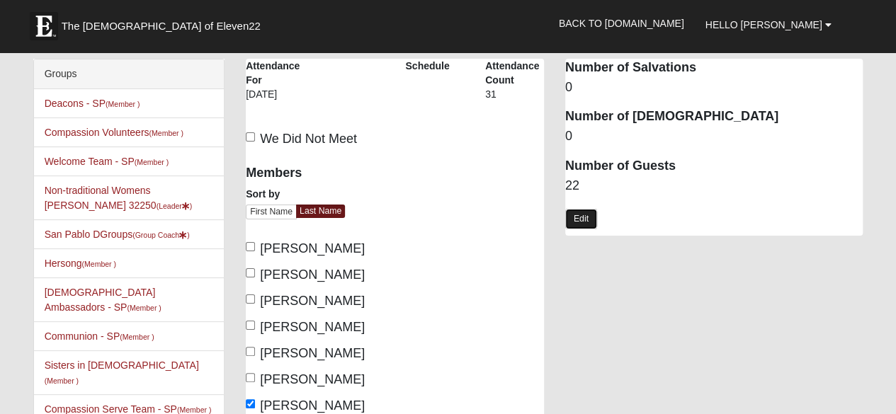
click at [568, 220] on link "Edit" at bounding box center [581, 219] width 32 height 21
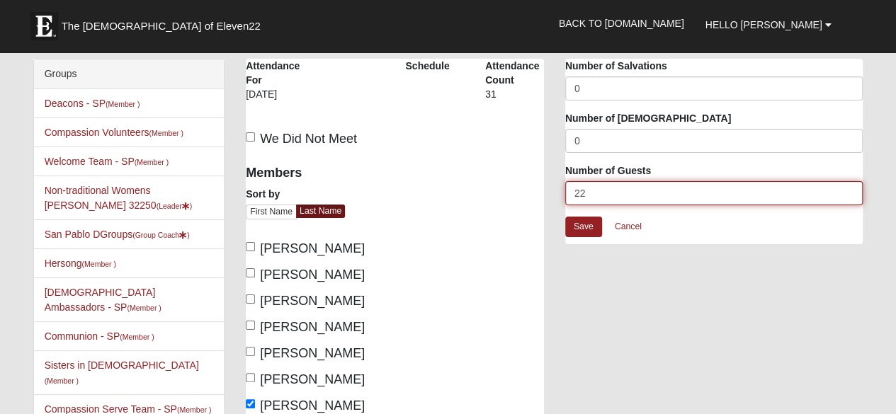
click at [608, 197] on input "22" at bounding box center [714, 193] width 298 height 24
type input "26"
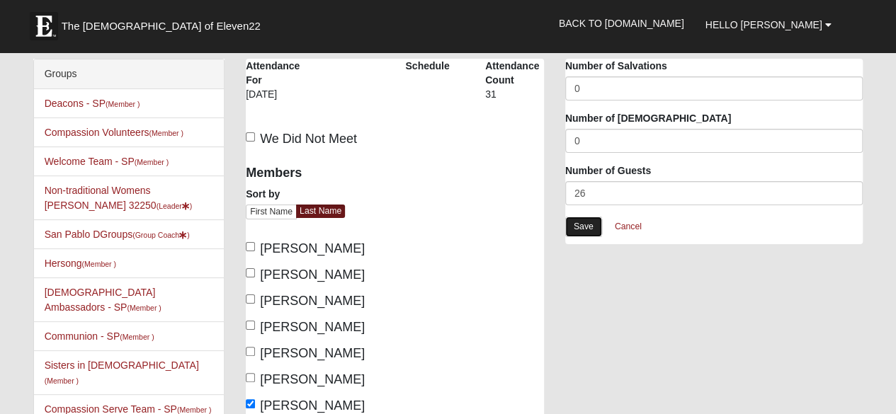
click at [589, 228] on link "Save" at bounding box center [583, 227] width 37 height 21
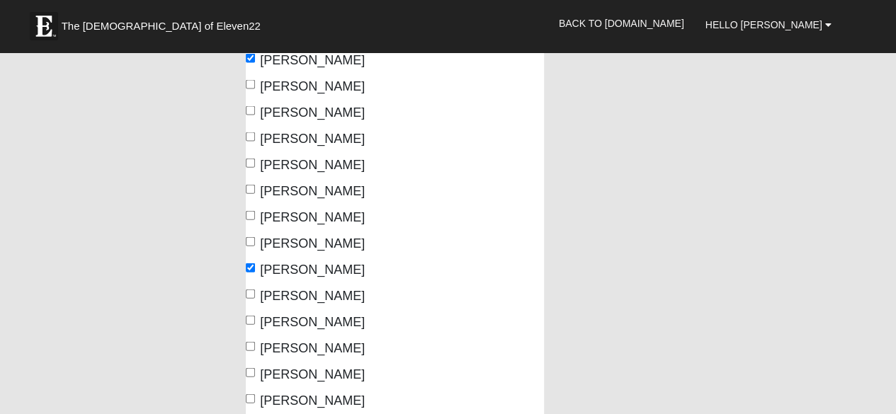
scroll to position [4502, 0]
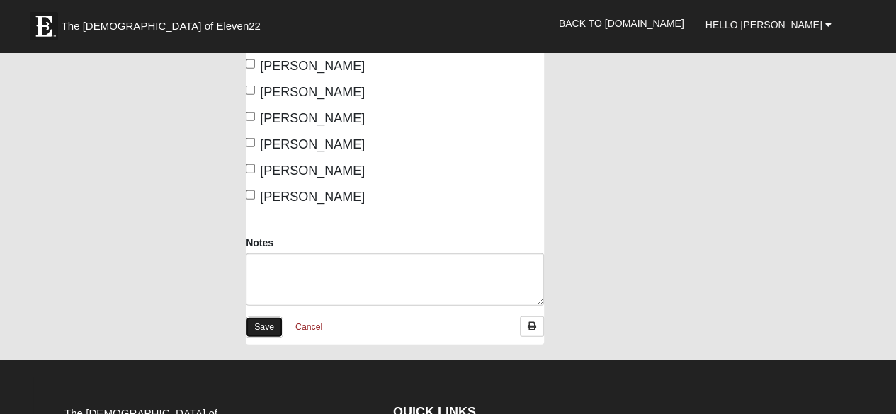
click at [256, 317] on link "Save" at bounding box center [264, 327] width 37 height 21
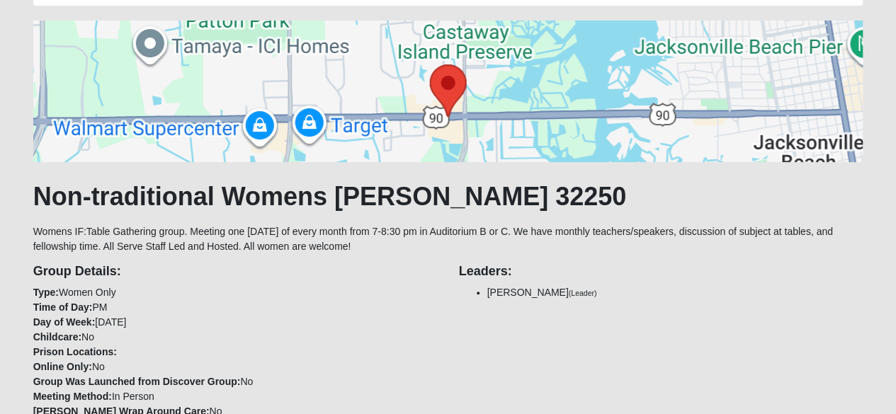
scroll to position [88, 0]
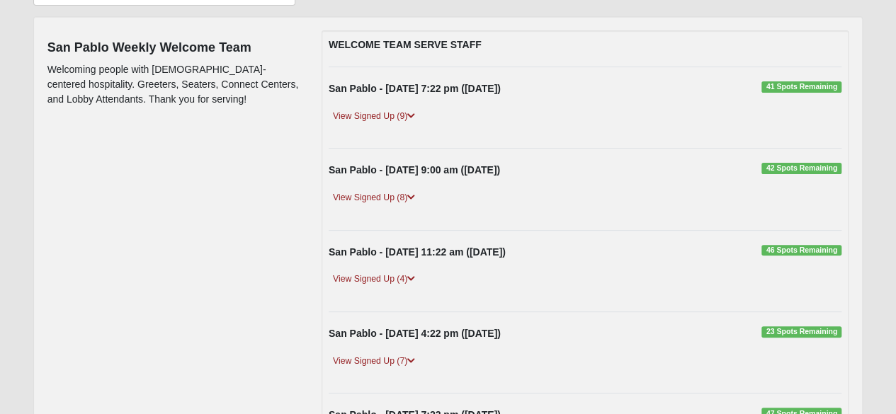
scroll to position [154, 0]
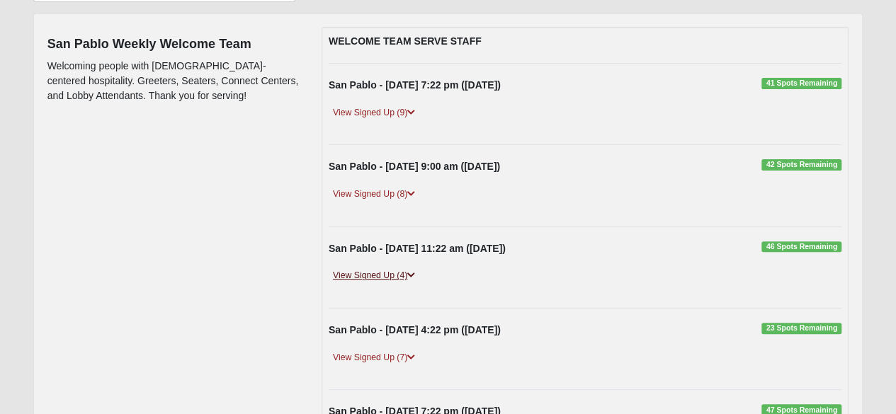
click at [361, 273] on link "View Signed Up (4)" at bounding box center [374, 276] width 91 height 15
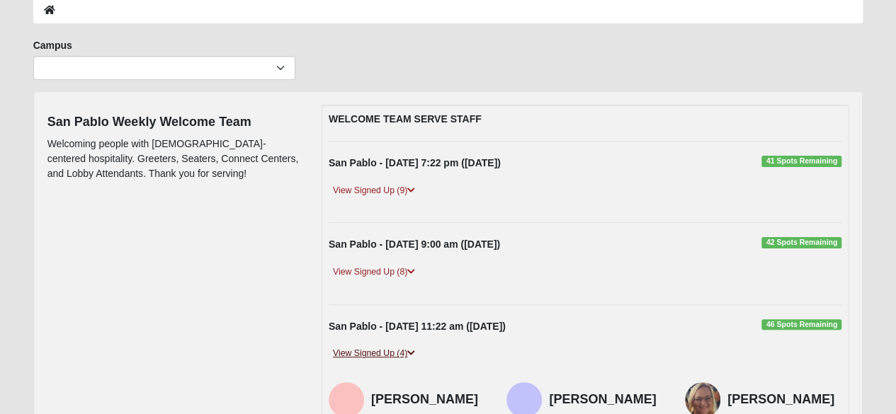
scroll to position [0, 0]
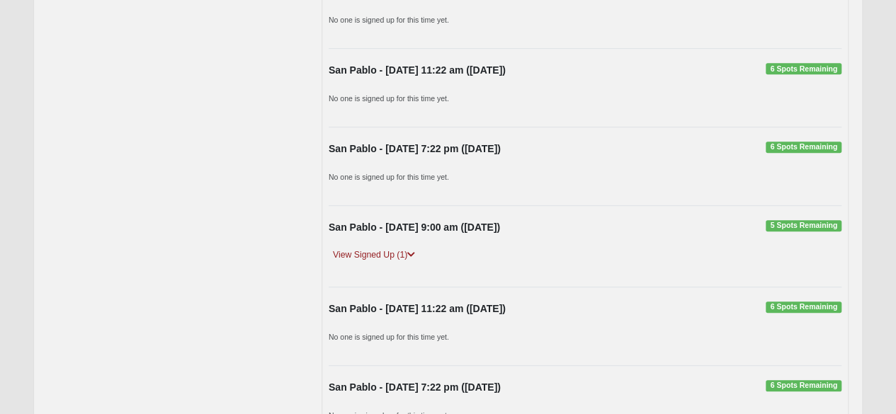
scroll to position [327, 0]
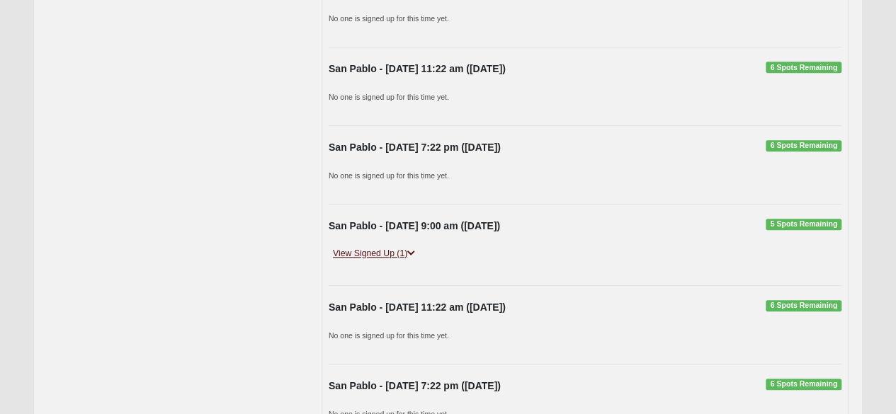
click at [349, 249] on link "View Signed Up (1)" at bounding box center [374, 254] width 91 height 15
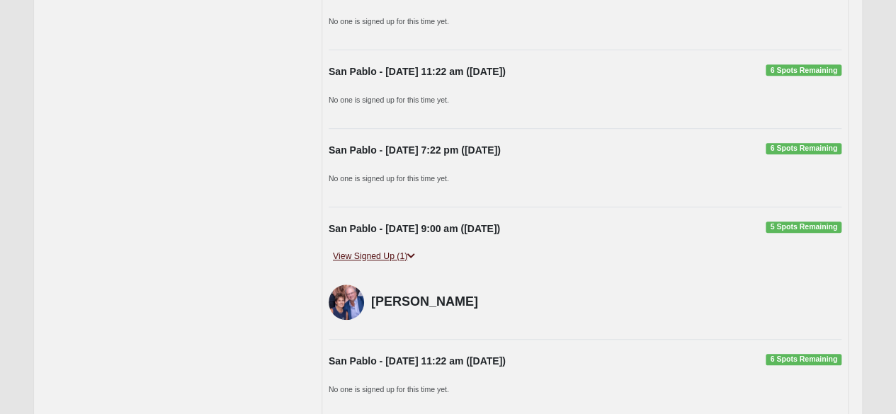
scroll to position [0, 0]
